Goal: Task Accomplishment & Management: Manage account settings

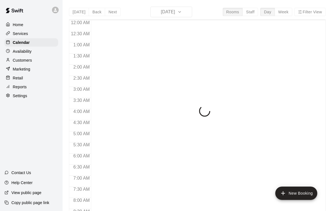
scroll to position [328, 0]
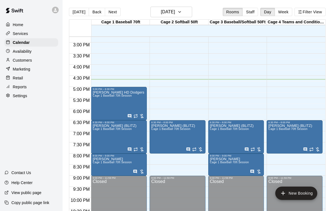
click at [104, 96] on span "Cage 1 Baseball 70ft Session" at bounding box center [112, 95] width 39 height 3
click at [101, 102] on icon "edit" at bounding box center [98, 100] width 7 height 7
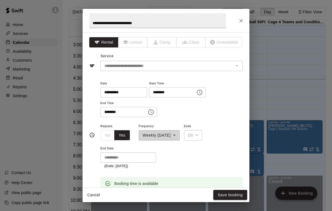
scroll to position [0, 0]
click at [286, 80] on div "**********" at bounding box center [166, 105] width 332 height 211
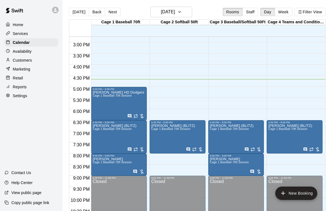
click at [111, 106] on div "Richard Perez HD Dodgers Cage 1 Baseball 70ft Session" at bounding box center [118, 196] width 51 height 211
click at [100, 98] on icon "edit" at bounding box center [98, 97] width 7 height 7
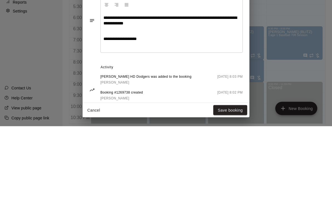
scroll to position [158, 0]
click at [213, 129] on p "*********" at bounding box center [171, 132] width 136 height 6
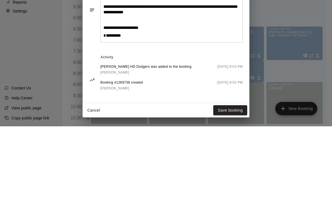
scroll to position [168, 0]
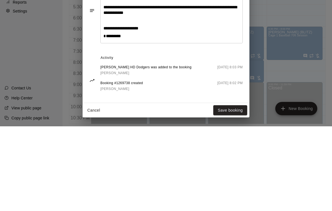
click at [187, 165] on div "Booking #1269738 created Elziabeth Brown August 07 2025, 8:02 PM" at bounding box center [171, 170] width 142 height 11
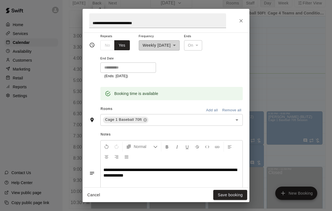
scroll to position [89, 0]
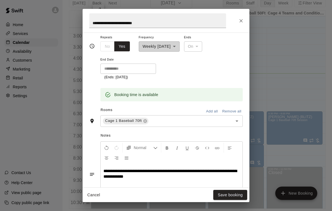
click at [230, 192] on button "Save booking" at bounding box center [230, 195] width 34 height 10
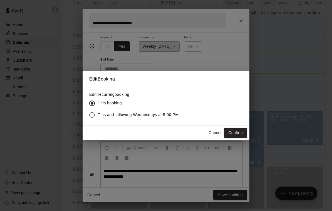
click at [239, 128] on button "Confirm" at bounding box center [235, 133] width 23 height 10
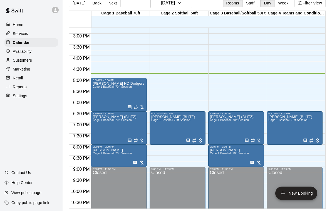
click at [140, 105] on div at bounding box center [135, 108] width 17 height 6
click at [131, 117] on img "edit" at bounding box center [133, 115] width 6 height 6
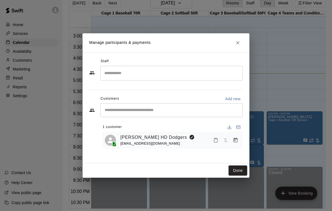
click at [223, 139] on span "Has not paid" at bounding box center [226, 140] width 10 height 5
click at [229, 141] on span "Has not paid" at bounding box center [226, 140] width 10 height 5
click at [239, 37] on h2 "Manage participants & payments" at bounding box center [166, 42] width 167 height 19
click at [236, 46] on button "Close" at bounding box center [238, 43] width 10 height 10
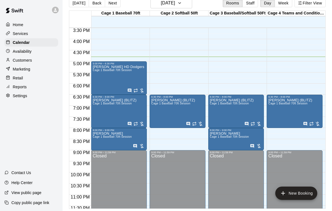
scroll to position [0, 0]
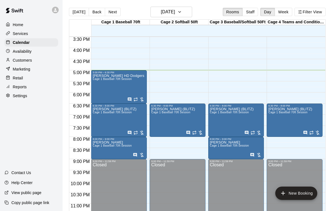
click at [165, 117] on div "Brent Lightfeldt (BLITZ) Cage 1 Baseball 70ft Session" at bounding box center [173, 212] width 44 height 211
click at [156, 113] on icon "edit" at bounding box center [157, 113] width 7 height 7
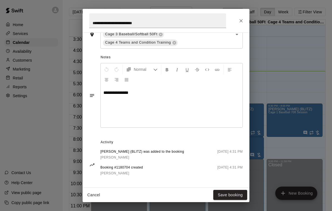
scroll to position [184, 0]
click at [244, 20] on icon "Close" at bounding box center [241, 21] width 6 height 6
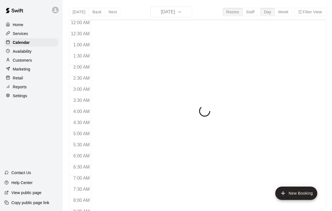
scroll to position [328, 0]
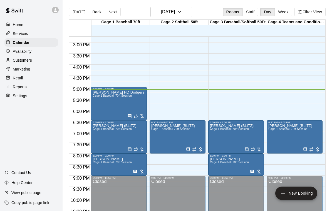
click at [107, 97] on span "Cage 1 Baseball 70ft Session" at bounding box center [112, 95] width 39 height 3
click at [97, 98] on icon "edit" at bounding box center [98, 100] width 7 height 7
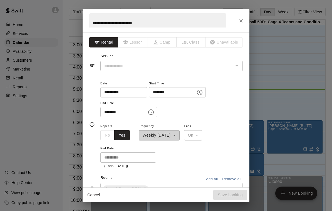
type input "**********"
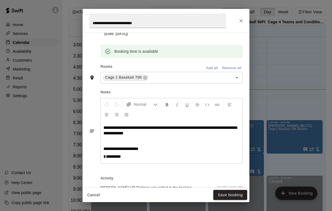
scroll to position [141, 0]
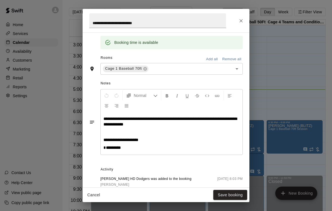
click at [242, 24] on button "Close" at bounding box center [241, 21] width 10 height 10
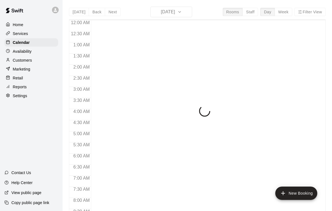
scroll to position [328, 0]
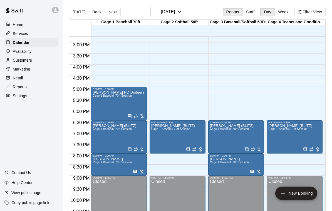
click at [100, 163] on icon "edit" at bounding box center [98, 163] width 7 height 7
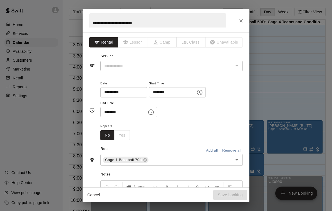
type input "**********"
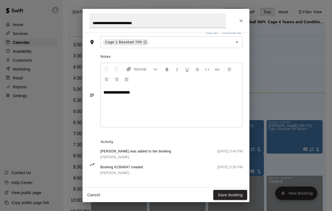
scroll to position [139, 0]
click at [246, 21] on button "Close" at bounding box center [241, 21] width 10 height 10
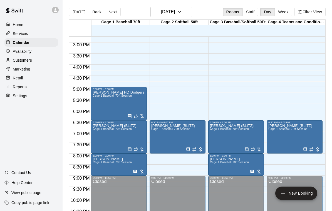
click at [216, 164] on icon "edit" at bounding box center [215, 163] width 5 height 5
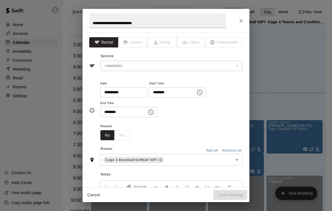
type input "**********"
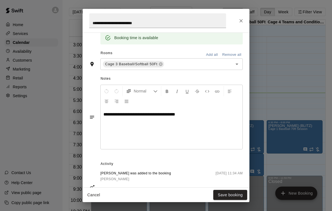
scroll to position [117, 0]
click at [241, 19] on icon "Close" at bounding box center [241, 21] width 6 height 6
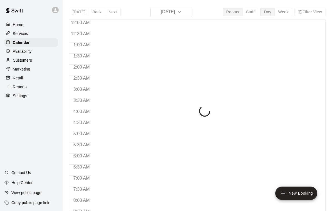
scroll to position [328, 0]
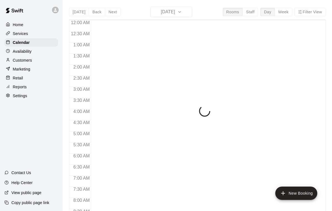
scroll to position [328, 0]
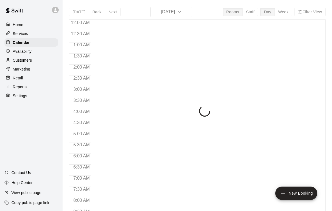
scroll to position [328, 0]
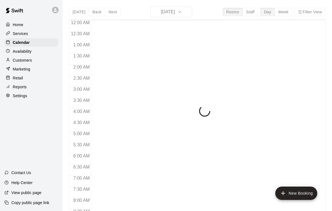
scroll to position [328, 0]
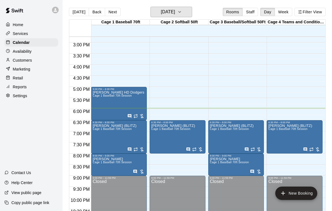
click at [188, 11] on button "[DATE]" at bounding box center [171, 12] width 42 height 11
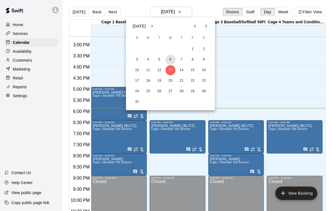
click at [172, 59] on button "6" at bounding box center [170, 60] width 10 height 10
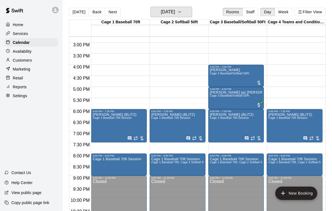
click at [188, 9] on button "Wednesday Aug 06" at bounding box center [171, 12] width 42 height 11
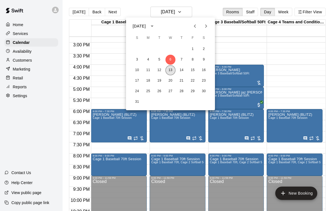
click at [171, 69] on button "13" at bounding box center [170, 70] width 10 height 10
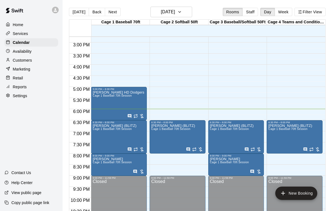
click at [100, 129] on icon "edit" at bounding box center [98, 130] width 7 height 7
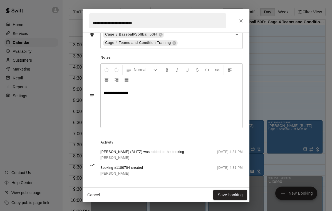
scroll to position [183, 0]
click at [243, 21] on icon "Close" at bounding box center [241, 21] width 6 height 6
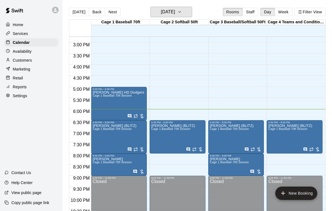
click at [175, 11] on h6 "[DATE]" at bounding box center [168, 12] width 14 height 8
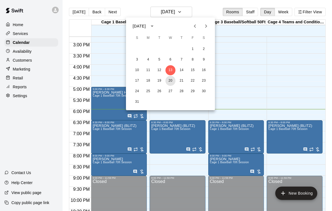
click at [170, 80] on button "20" at bounding box center [170, 81] width 10 height 10
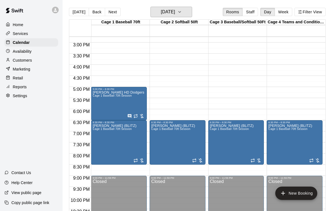
click at [175, 15] on h6 "Wednesday Aug 20" at bounding box center [168, 12] width 14 height 8
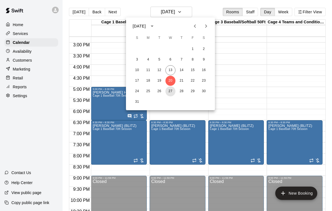
click at [172, 90] on button "27" at bounding box center [170, 91] width 10 height 10
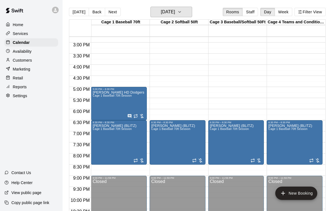
click at [175, 14] on h6 "Wednesday Aug 27" at bounding box center [168, 12] width 14 height 8
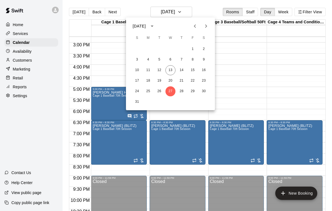
click at [194, 28] on icon "Previous month" at bounding box center [195, 26] width 7 height 7
click at [172, 71] on button "16" at bounding box center [170, 70] width 10 height 10
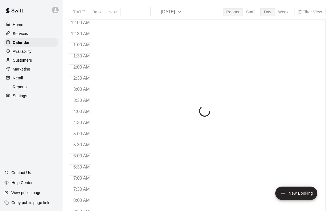
scroll to position [328, 0]
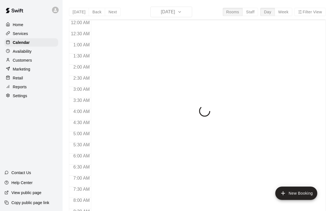
scroll to position [328, 0]
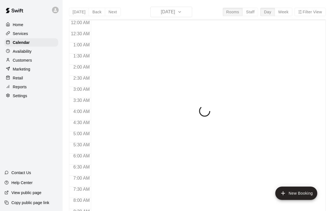
scroll to position [328, 0]
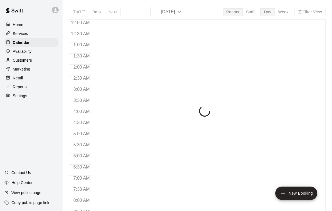
scroll to position [328, 0]
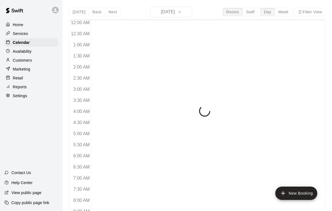
scroll to position [328, 0]
